Goal: Task Accomplishment & Management: Use online tool/utility

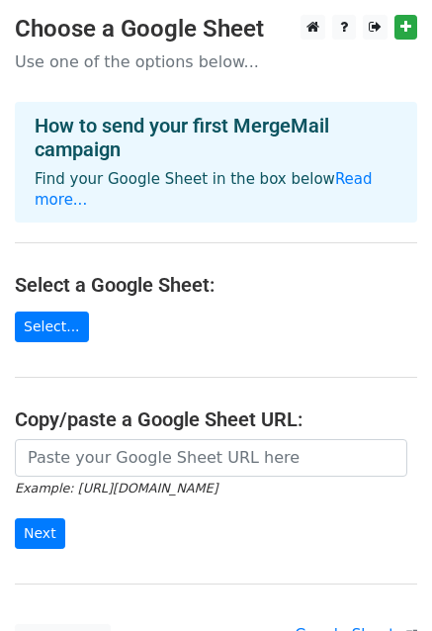
click at [59, 321] on main "Choose a Google Sheet Use one of the options below... How to send your first Me…" at bounding box center [216, 335] width 432 height 640
click at [55, 312] on link "Select..." at bounding box center [52, 327] width 74 height 31
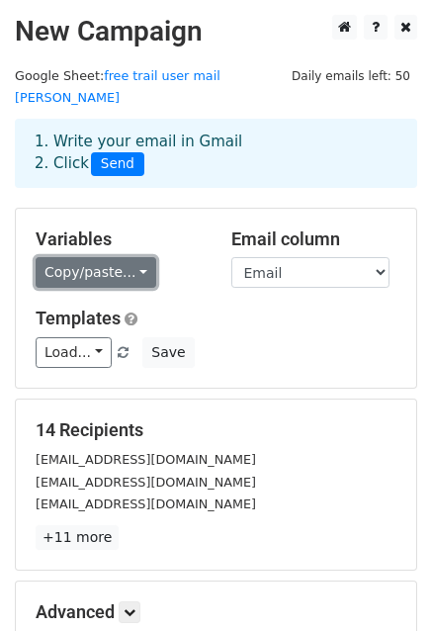
click at [140, 257] on link "Copy/paste..." at bounding box center [96, 272] width 121 height 31
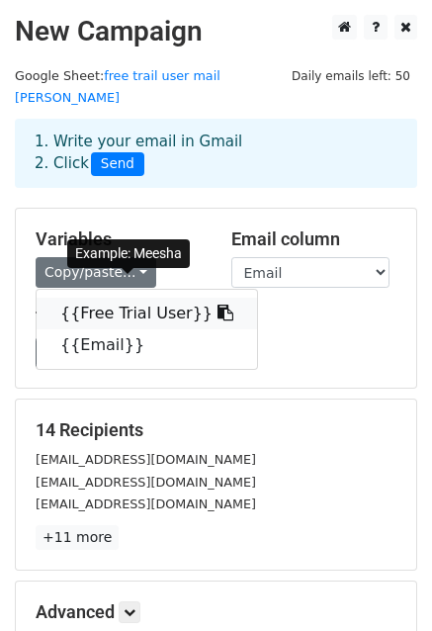
click at [115, 298] on link "{{Free Trial User}}" at bounding box center [147, 314] width 221 height 32
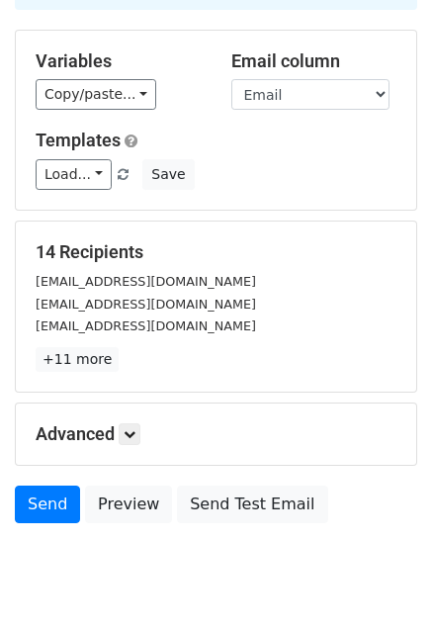
scroll to position [198, 0]
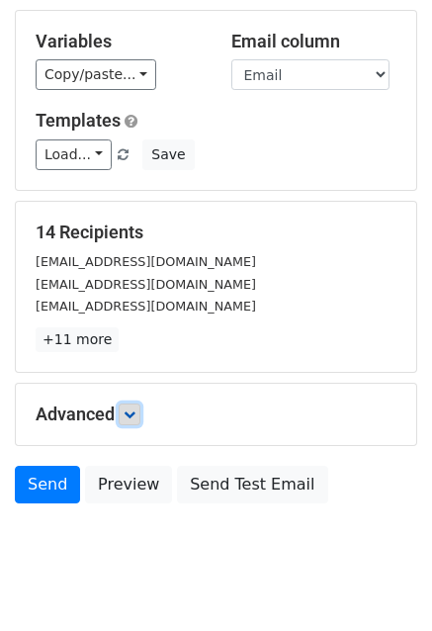
click at [136, 409] on icon at bounding box center [130, 415] width 12 height 12
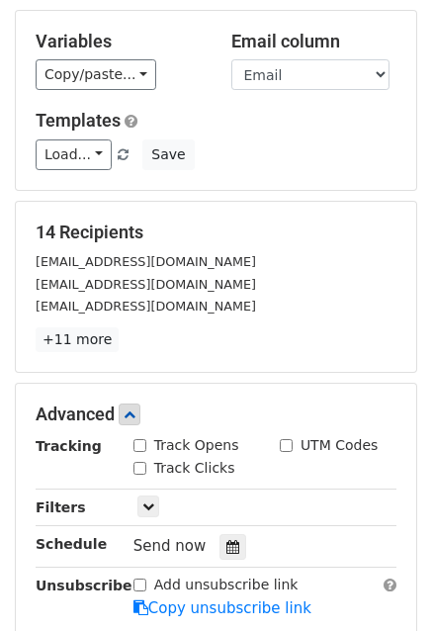
click at [139, 439] on input "Track Opens" at bounding box center [140, 445] width 13 height 13
checkbox input "true"
click at [287, 439] on input "UTM Codes" at bounding box center [286, 445] width 13 height 13
checkbox input "true"
click at [137, 462] on input "Track Clicks" at bounding box center [140, 468] width 13 height 13
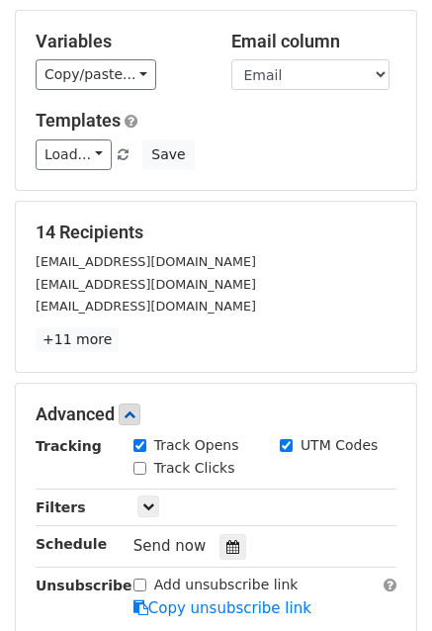
checkbox input "true"
click at [227, 540] on icon at bounding box center [233, 547] width 13 height 14
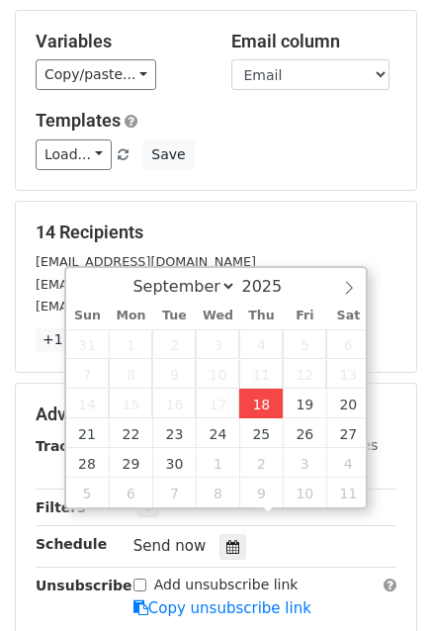
type input "2025-09-18 12:00"
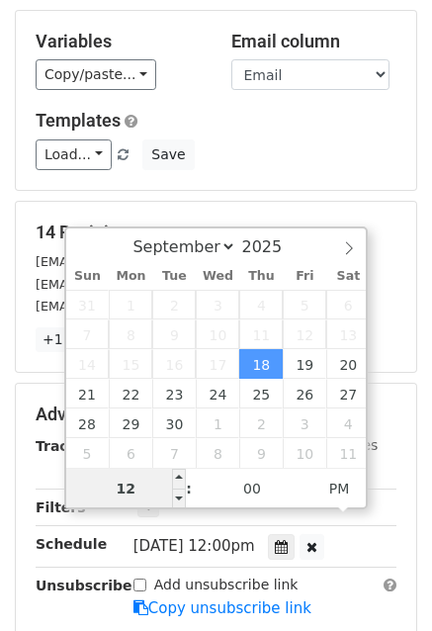
click at [122, 494] on input "12" at bounding box center [126, 489] width 121 height 40
click at [121, 492] on input "12" at bounding box center [126, 489] width 121 height 40
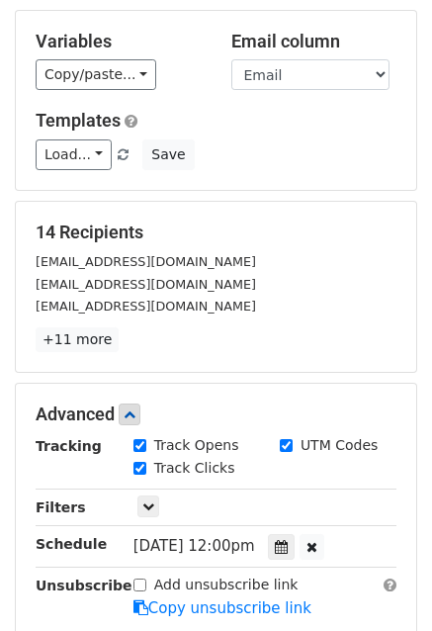
click at [404, 463] on div "Advanced Tracking Track Opens UTM Codes Track Clicks Filters Only include sprea…" at bounding box center [216, 512] width 401 height 256
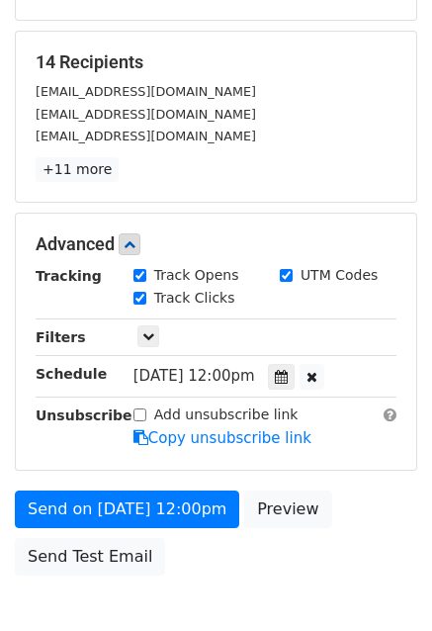
scroll to position [396, 0]
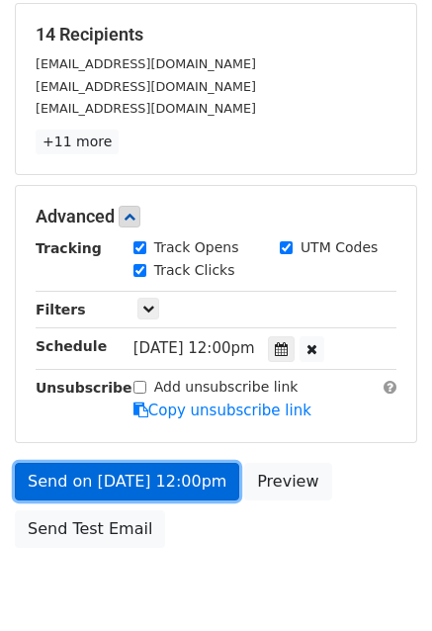
click at [137, 463] on link "Send on Sep 18 at 12:00pm" at bounding box center [127, 482] width 225 height 38
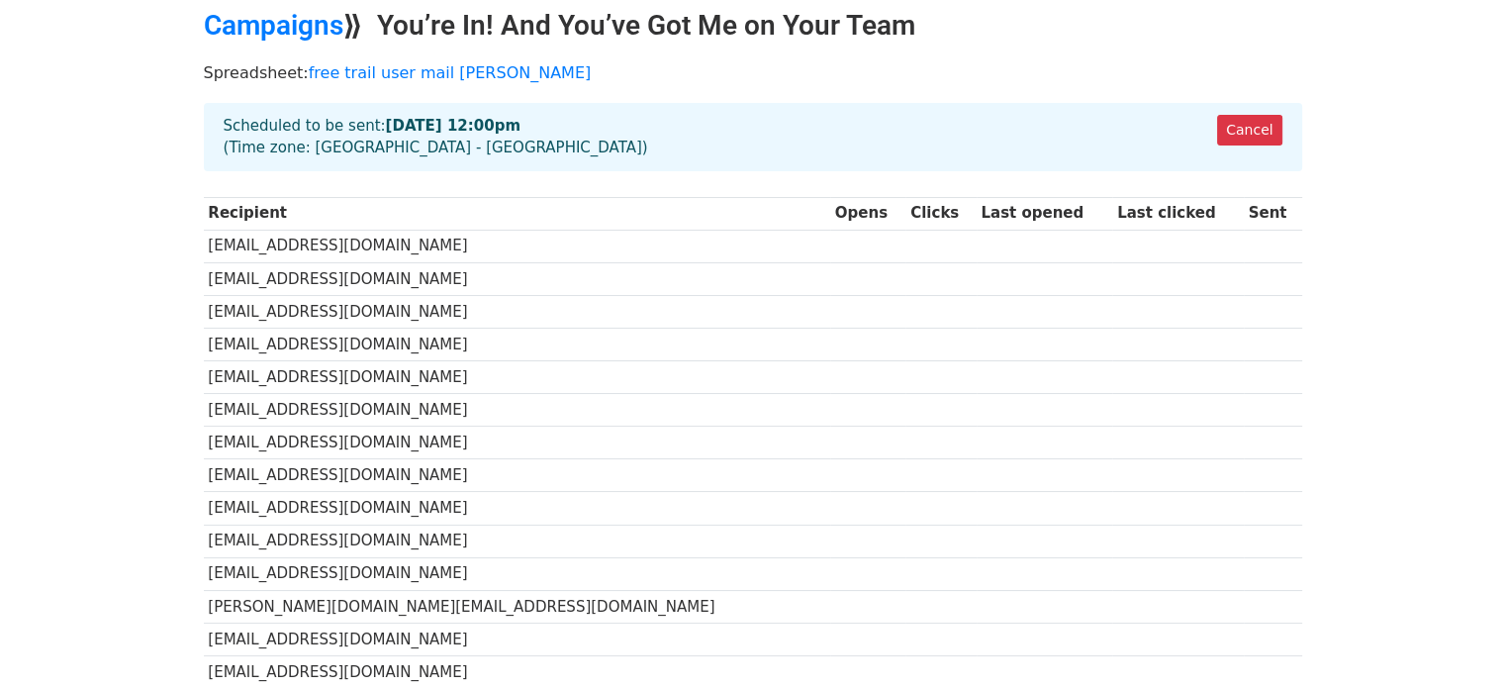
scroll to position [57, 0]
